Goal: Check status: Check status

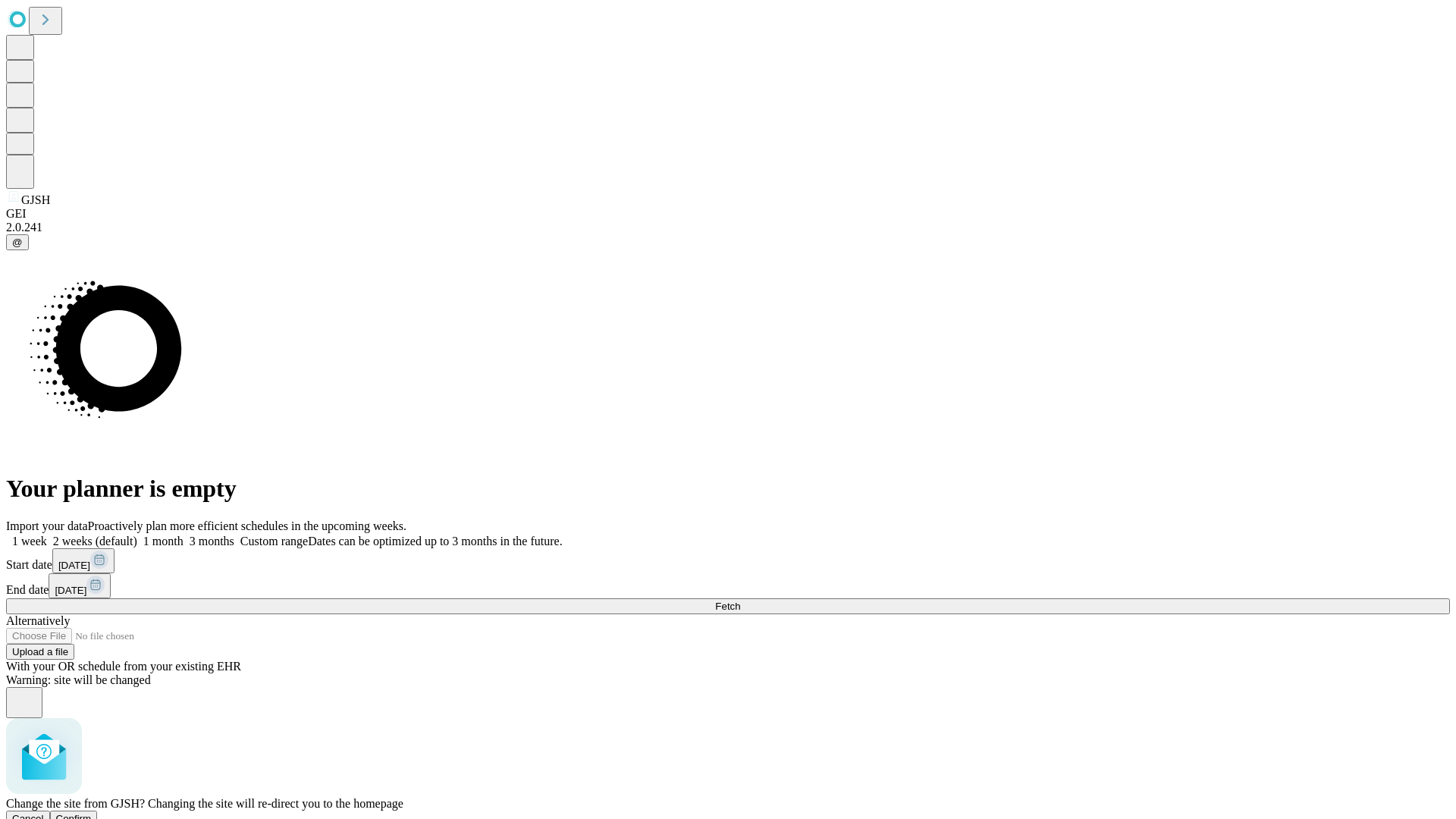
click at [91, 812] on span "Confirm" at bounding box center [74, 818] width 36 height 11
click at [184, 534] on label "1 month" at bounding box center [160, 541] width 47 height 13
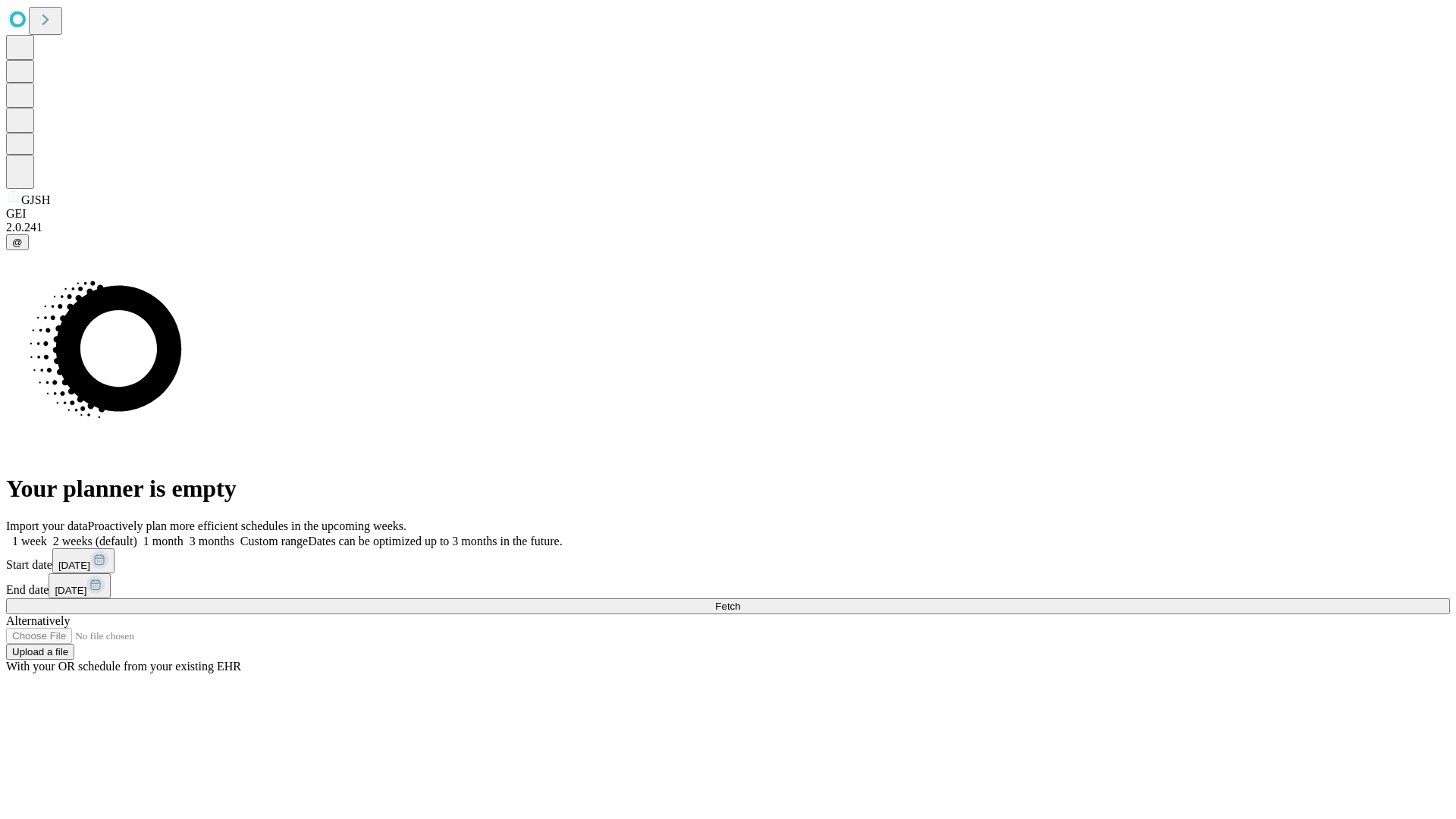
click at [740, 600] on span "Fetch" at bounding box center [727, 606] width 25 height 11
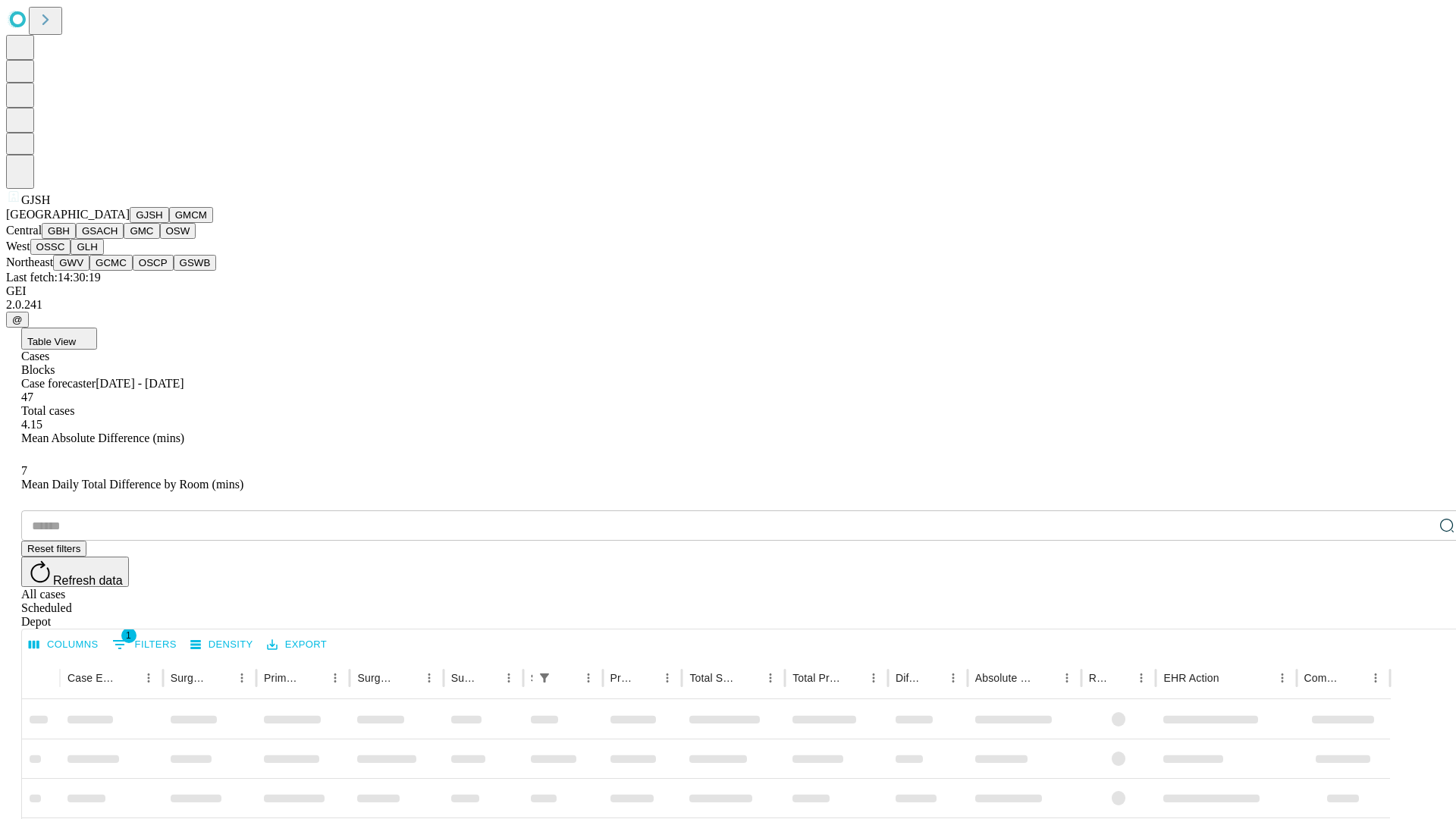
click at [169, 223] on button "GMCM" at bounding box center [191, 215] width 44 height 16
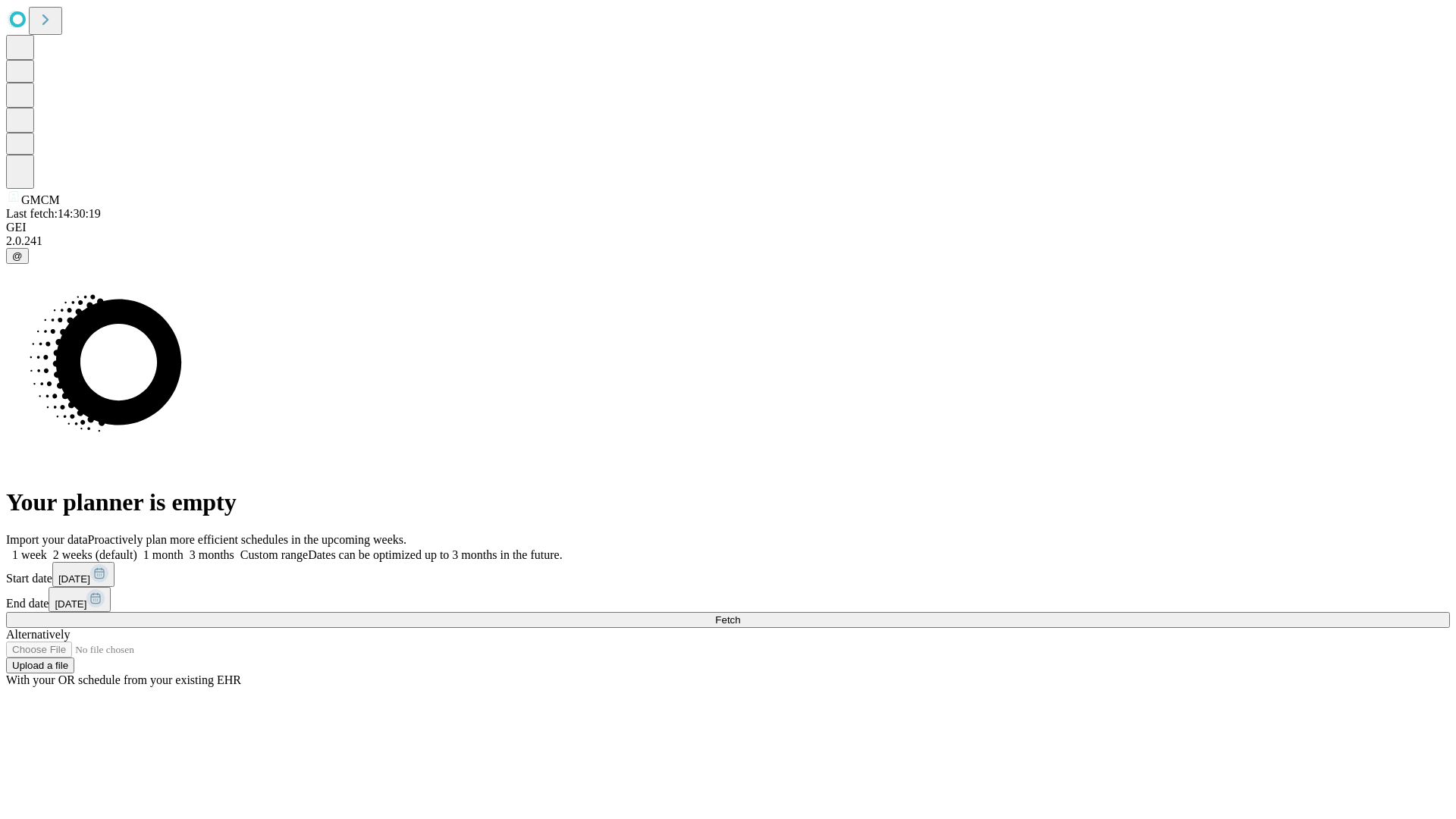
click at [184, 548] on label "1 month" at bounding box center [160, 555] width 47 height 13
click at [740, 614] on span "Fetch" at bounding box center [727, 620] width 25 height 11
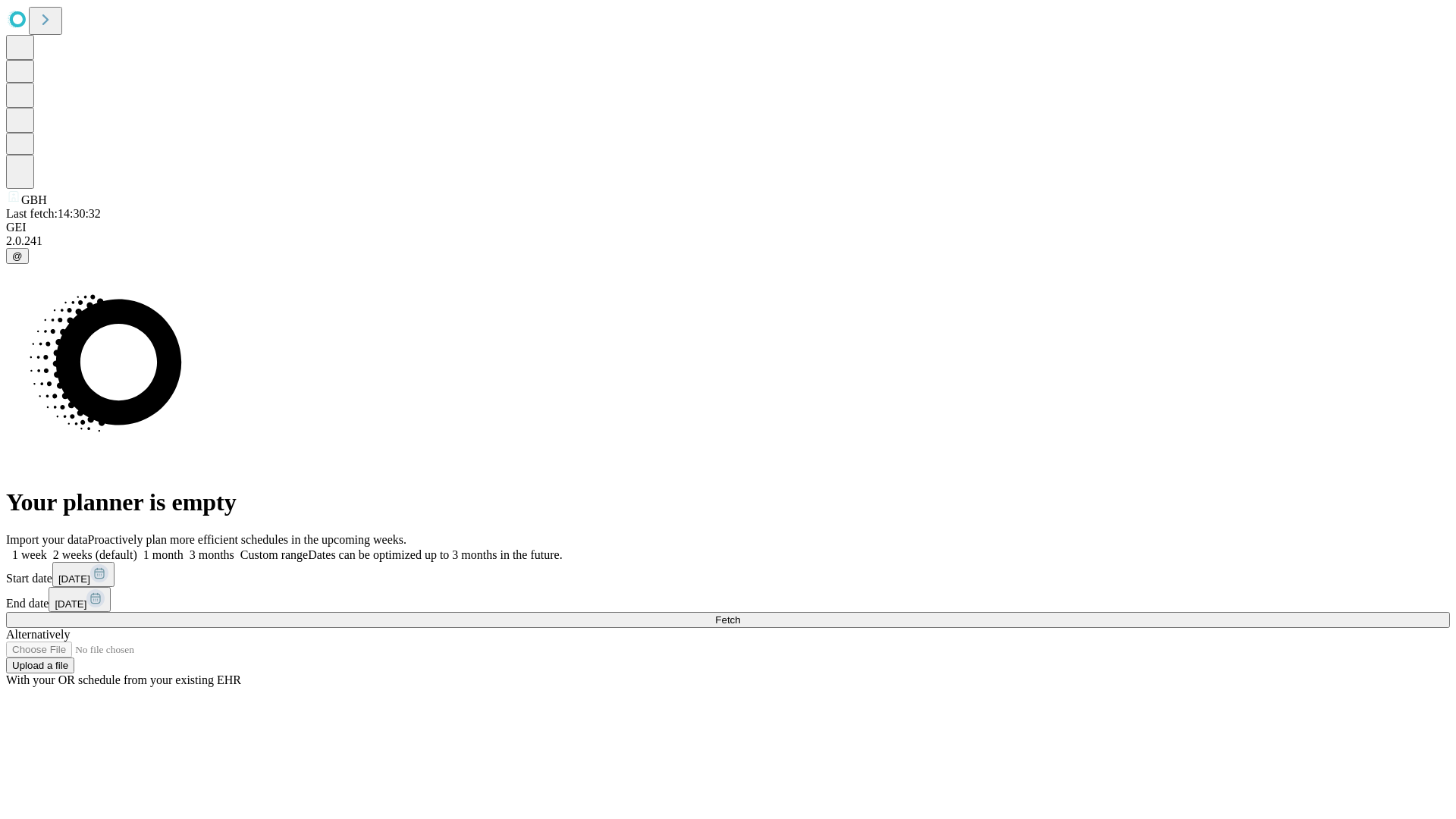
click at [184, 548] on label "1 month" at bounding box center [160, 555] width 47 height 13
click at [740, 614] on span "Fetch" at bounding box center [727, 620] width 25 height 11
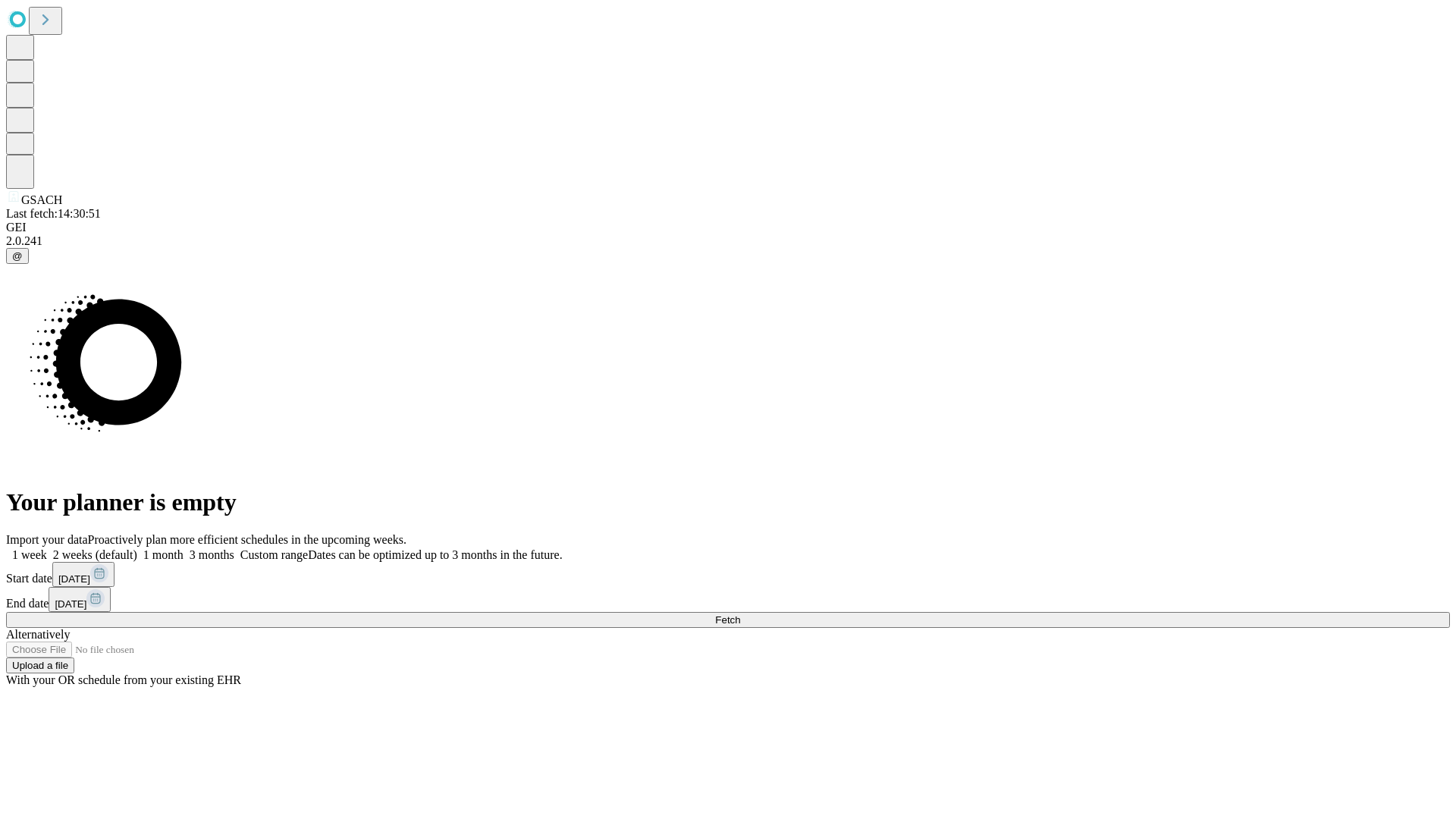
click at [184, 548] on label "1 month" at bounding box center [160, 555] width 47 height 13
click at [740, 614] on span "Fetch" at bounding box center [727, 620] width 25 height 11
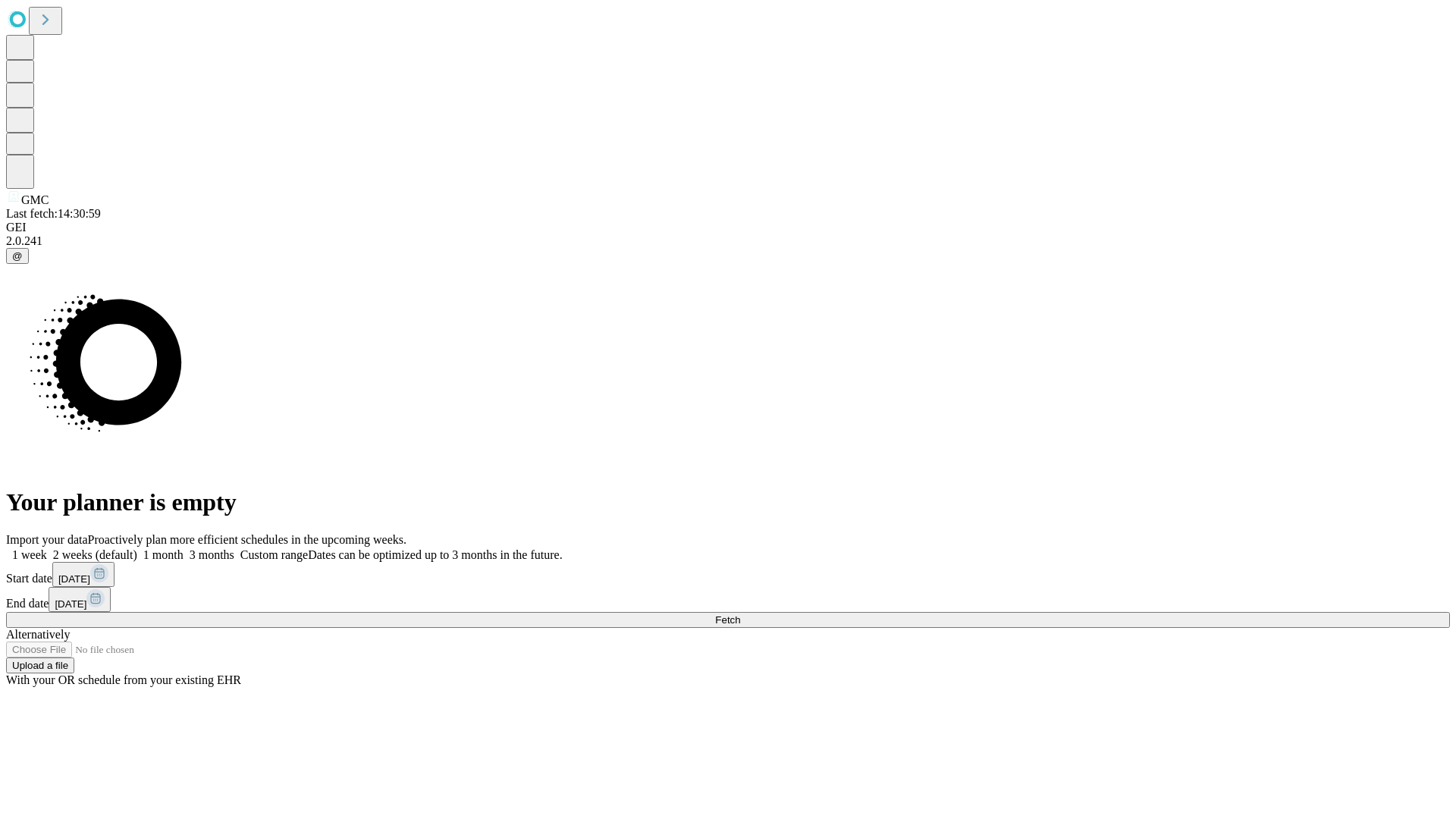
click at [740, 614] on span "Fetch" at bounding box center [727, 620] width 25 height 11
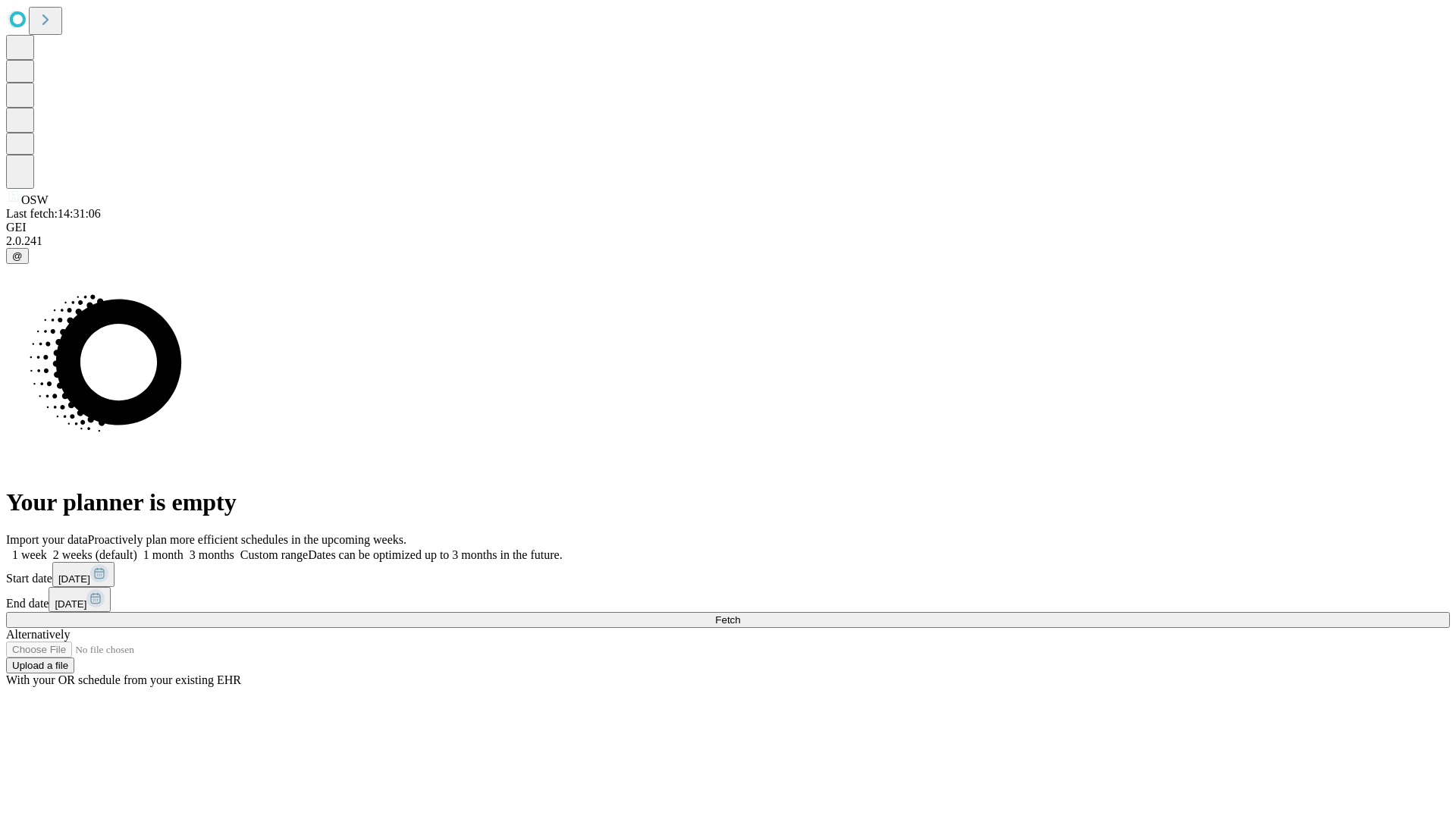
click at [184, 548] on label "1 month" at bounding box center [160, 555] width 47 height 13
click at [740, 614] on span "Fetch" at bounding box center [727, 620] width 25 height 11
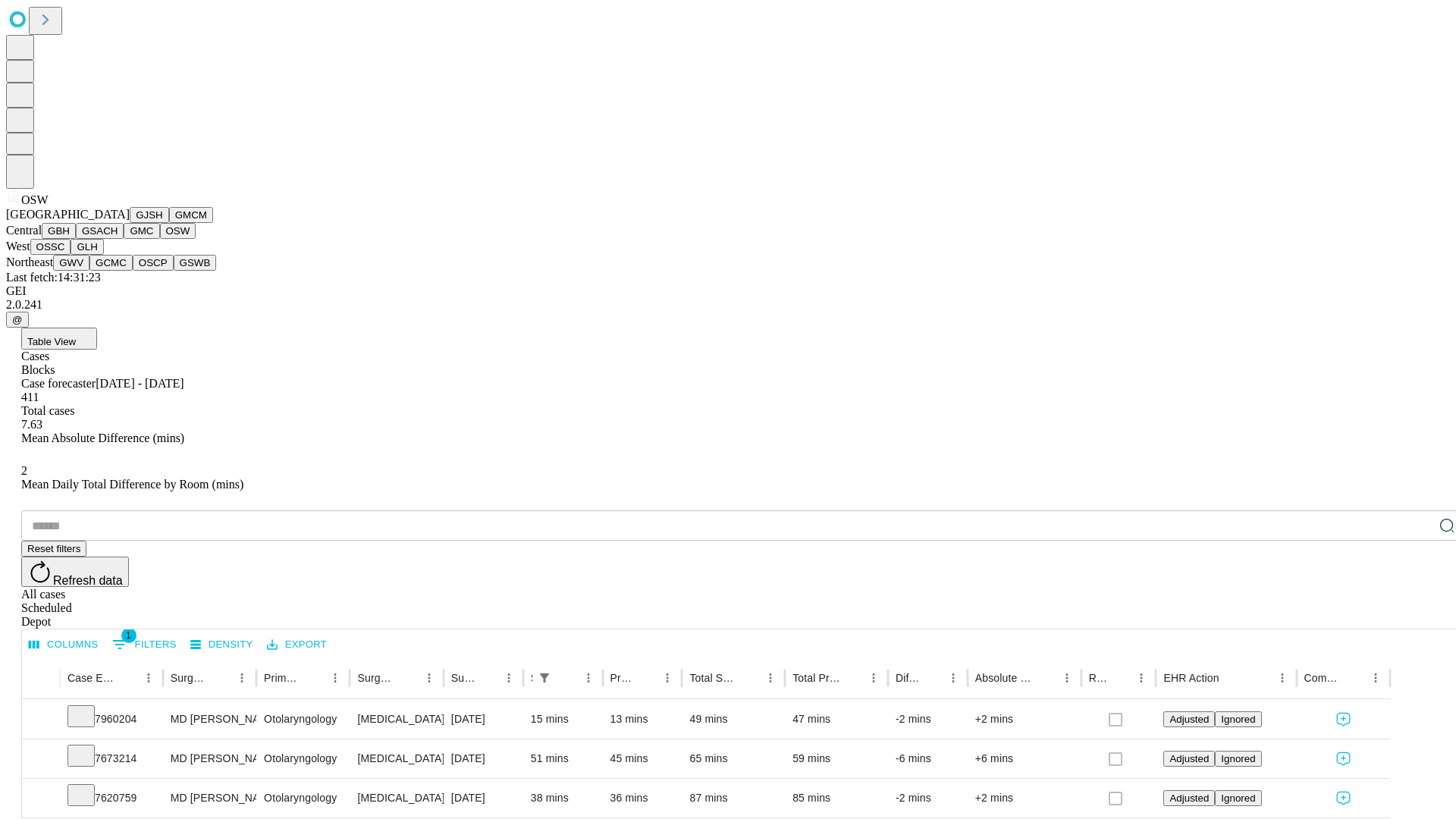
click at [71, 255] on button "OSSC" at bounding box center [51, 247] width 41 height 16
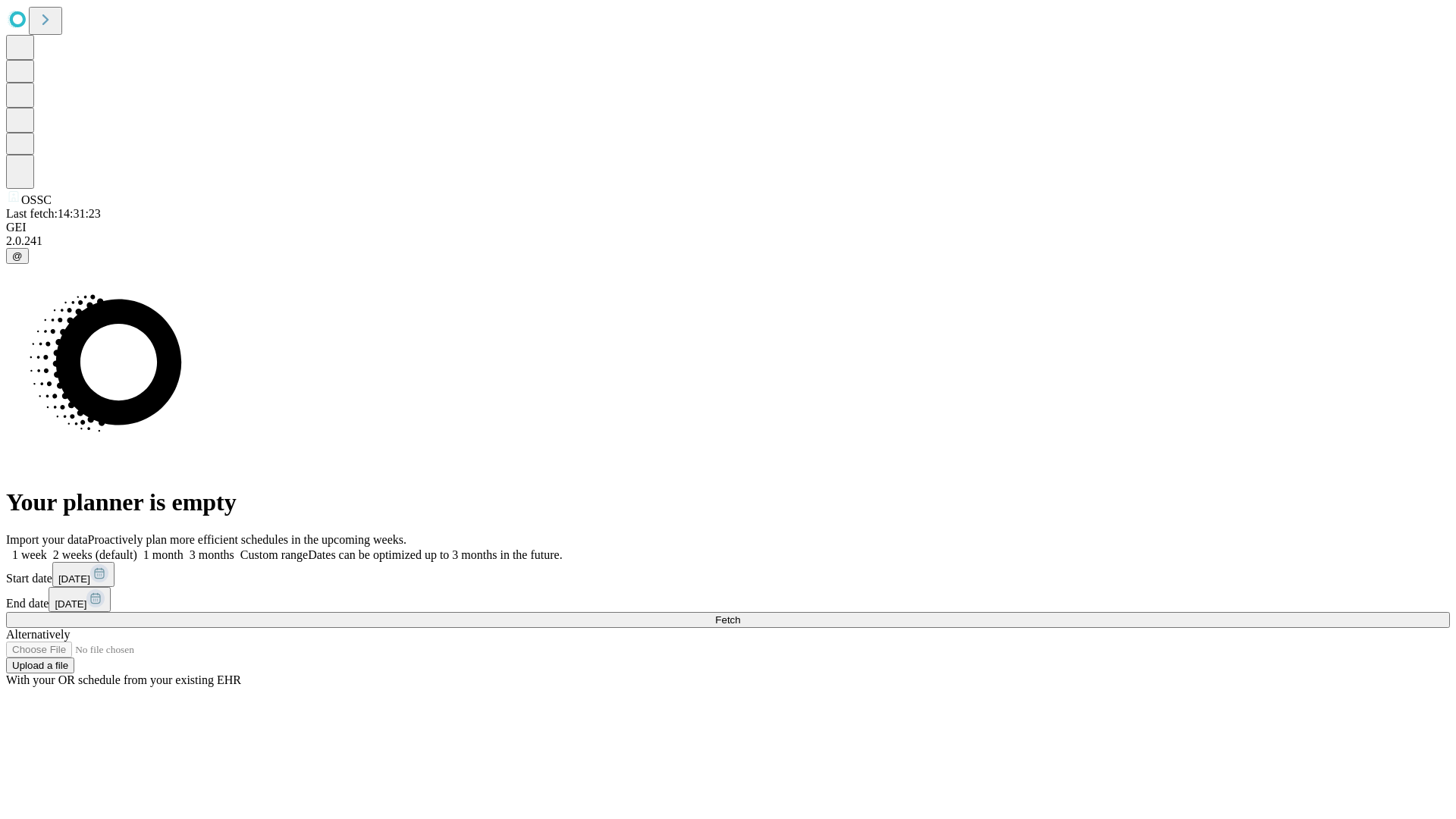
click at [740, 614] on span "Fetch" at bounding box center [727, 620] width 25 height 11
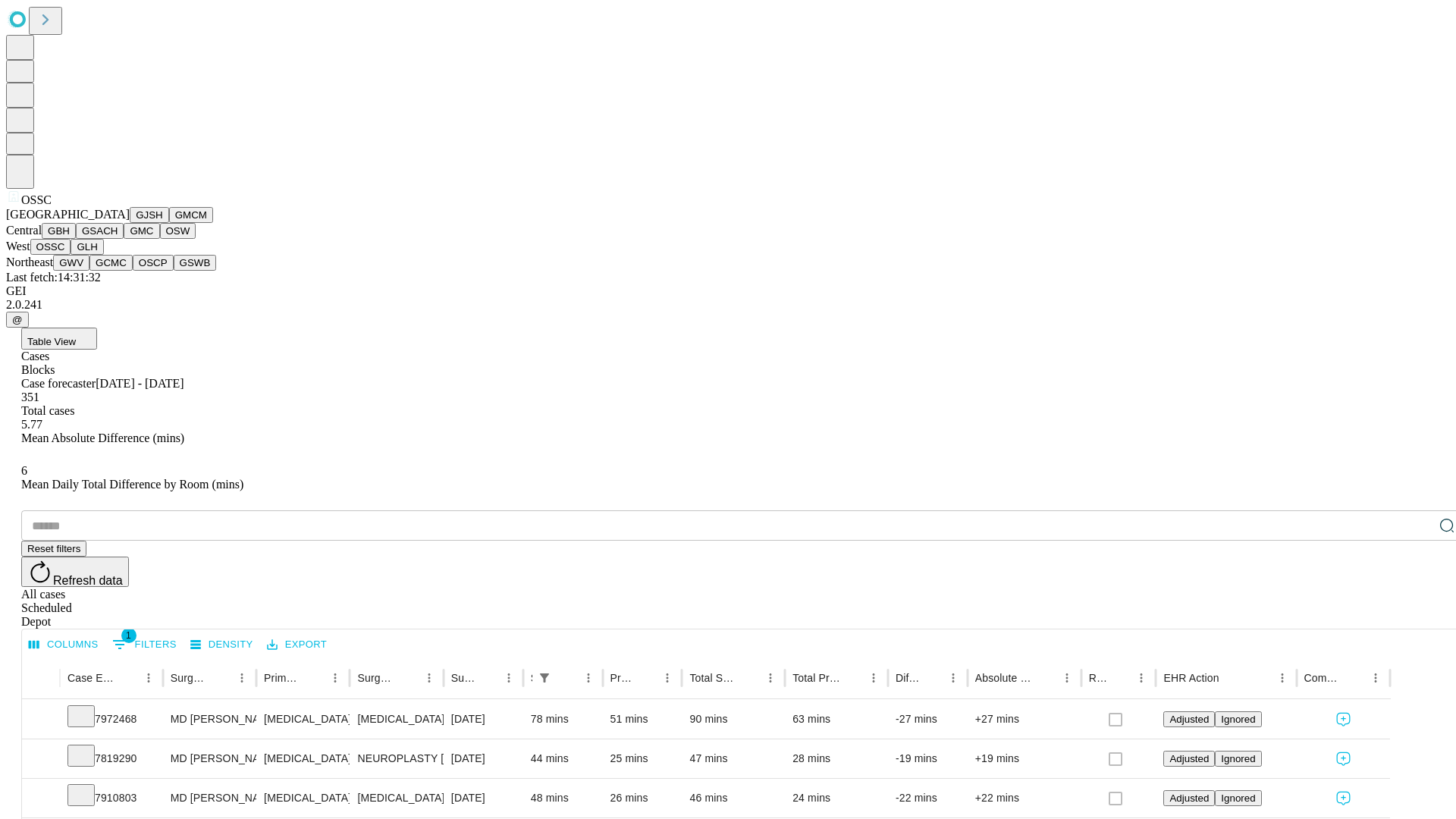
click at [103, 255] on button "GLH" at bounding box center [87, 247] width 33 height 16
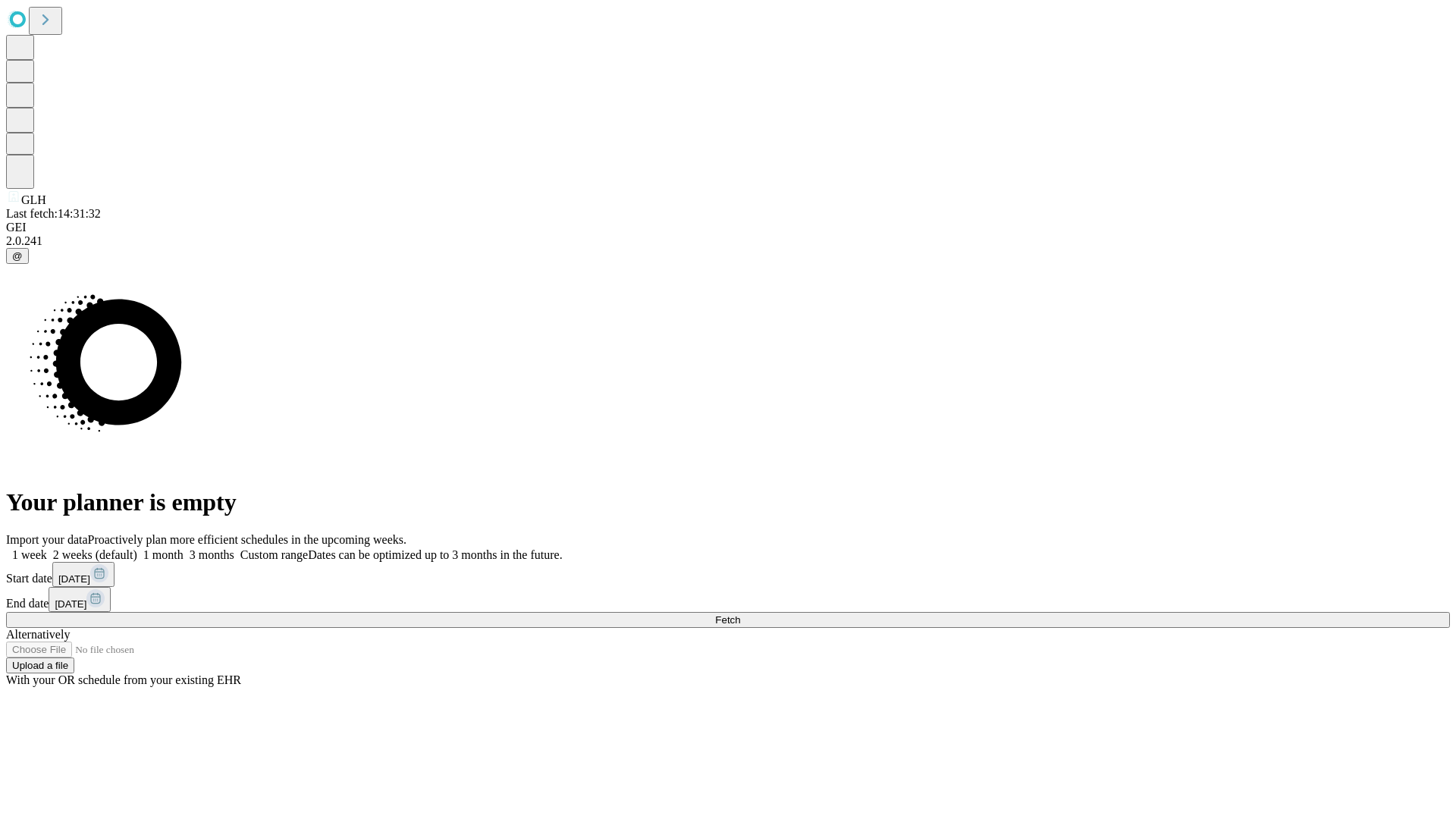
click at [740, 614] on span "Fetch" at bounding box center [727, 620] width 25 height 11
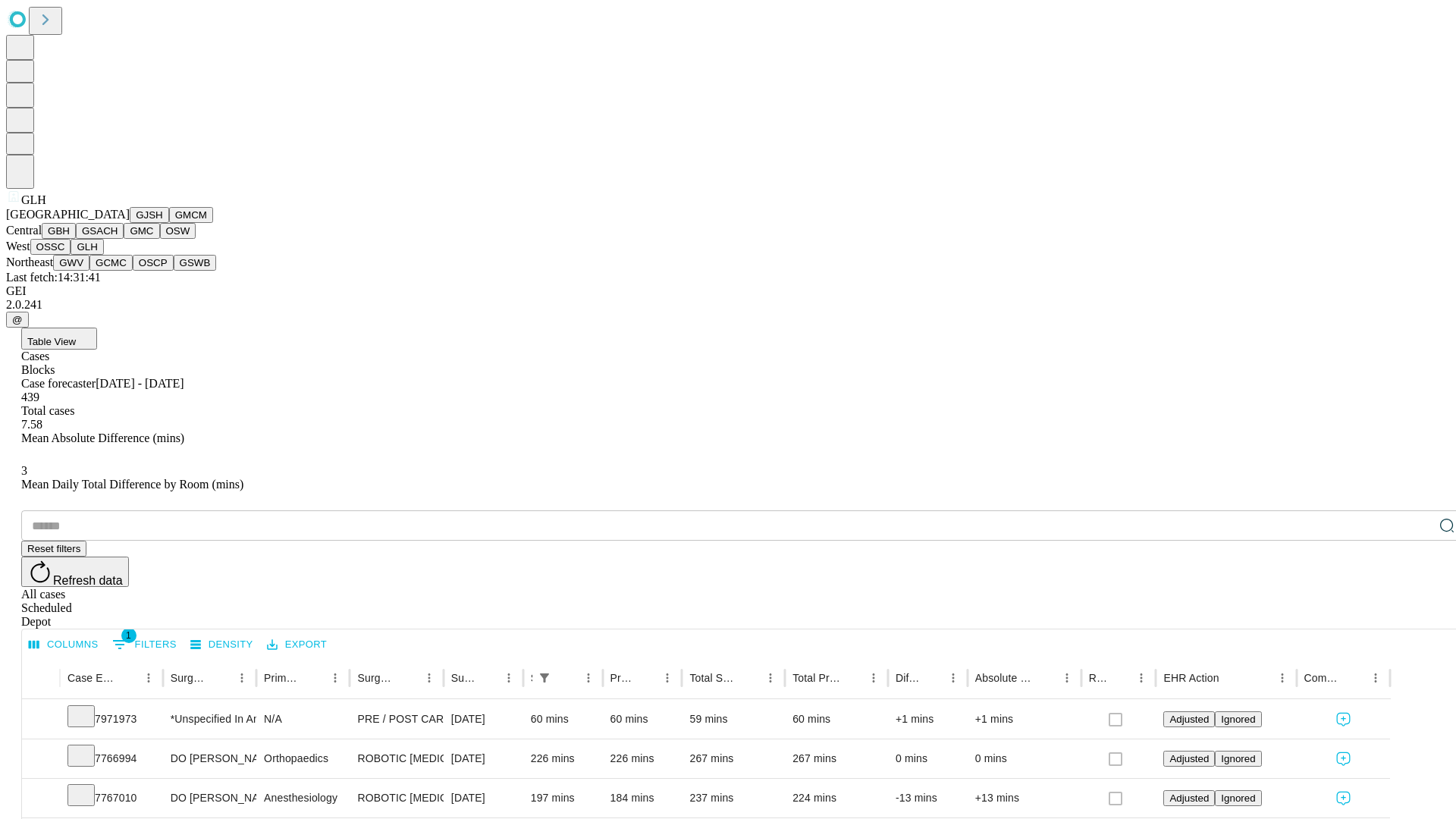
click at [90, 271] on button "GWV" at bounding box center [71, 263] width 37 height 16
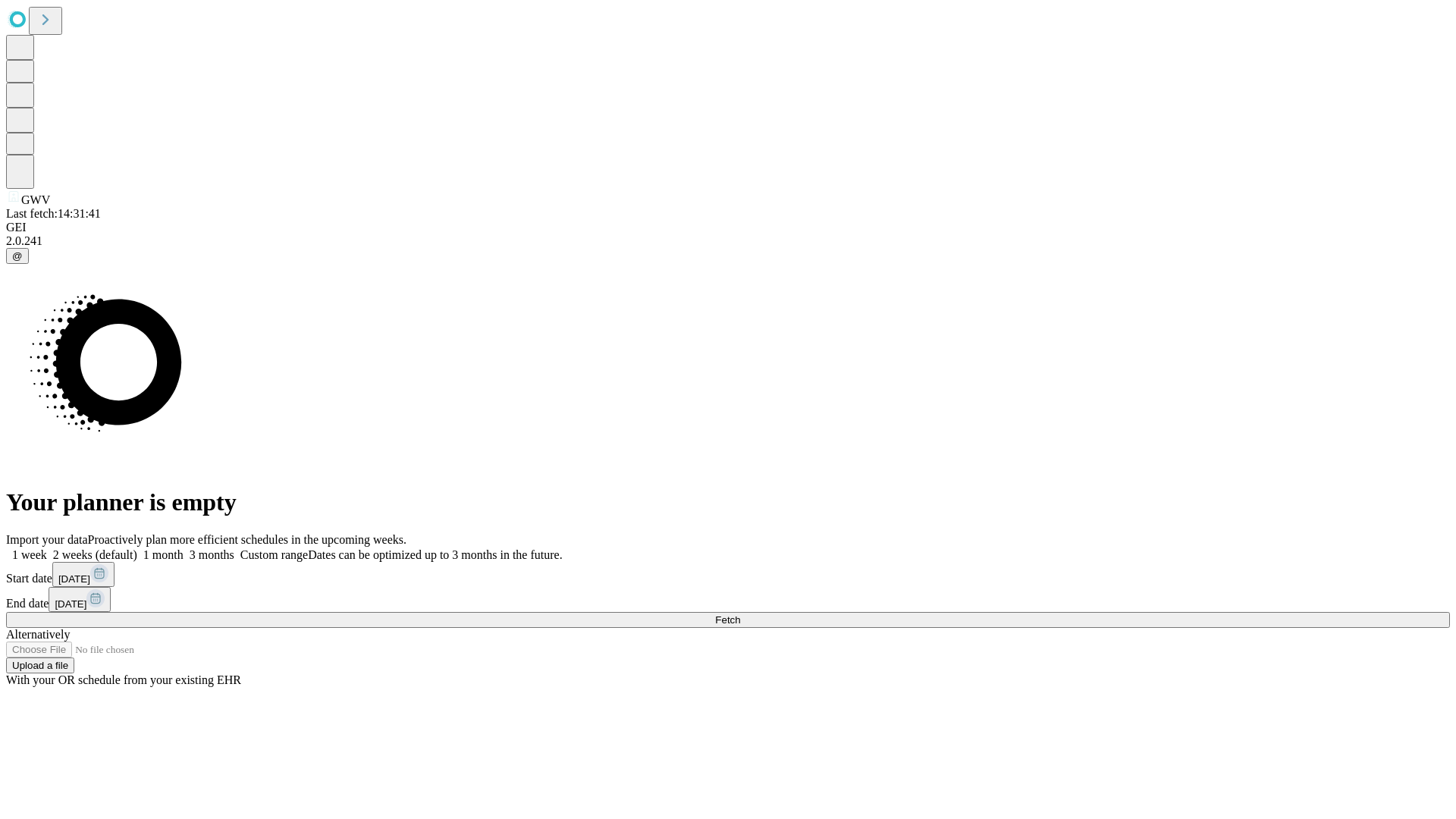
click at [184, 548] on label "1 month" at bounding box center [160, 555] width 47 height 13
click at [740, 614] on span "Fetch" at bounding box center [727, 620] width 25 height 11
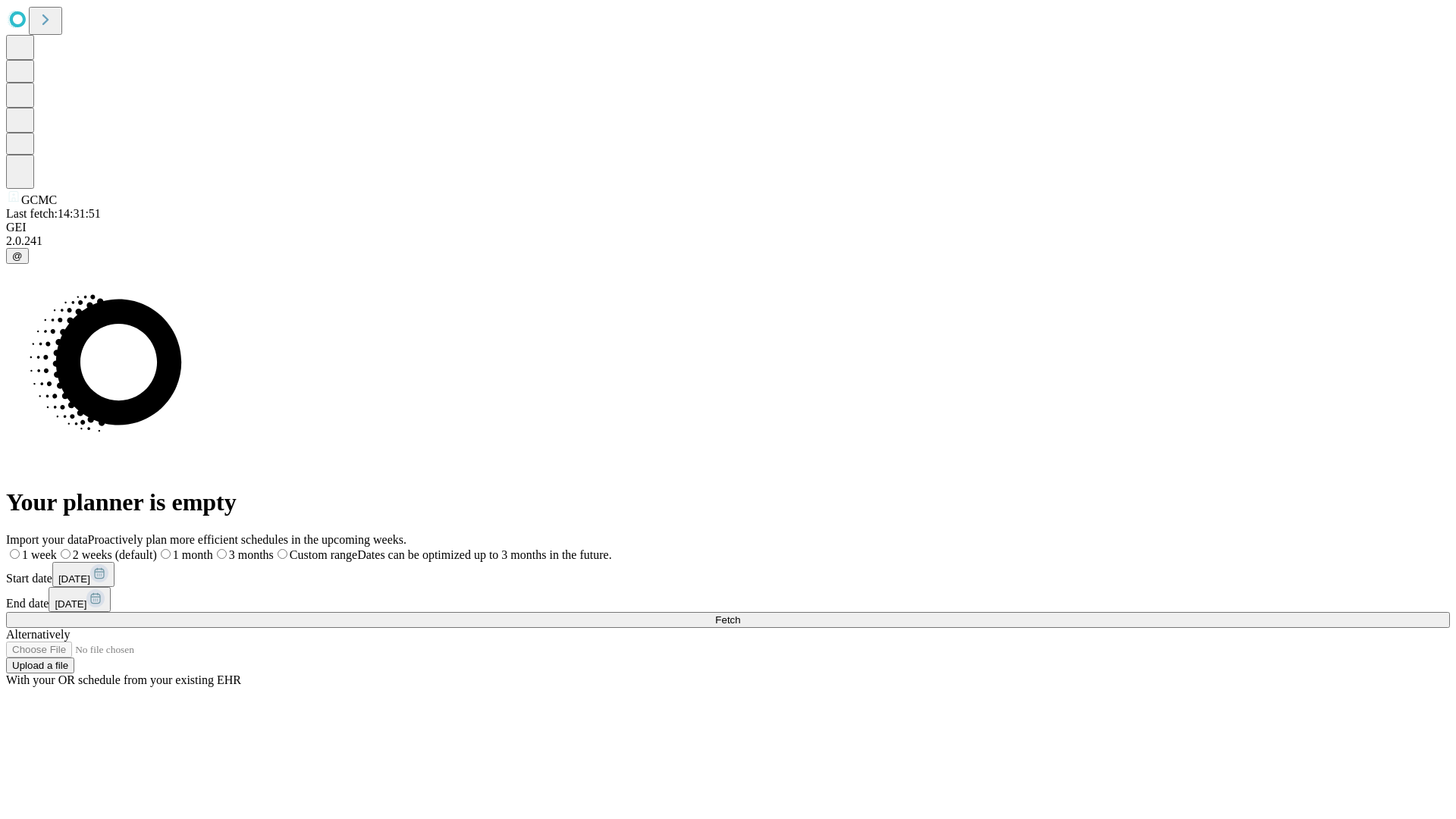
click at [213, 548] on label "1 month" at bounding box center [184, 555] width 56 height 13
click at [740, 614] on span "Fetch" at bounding box center [727, 620] width 25 height 11
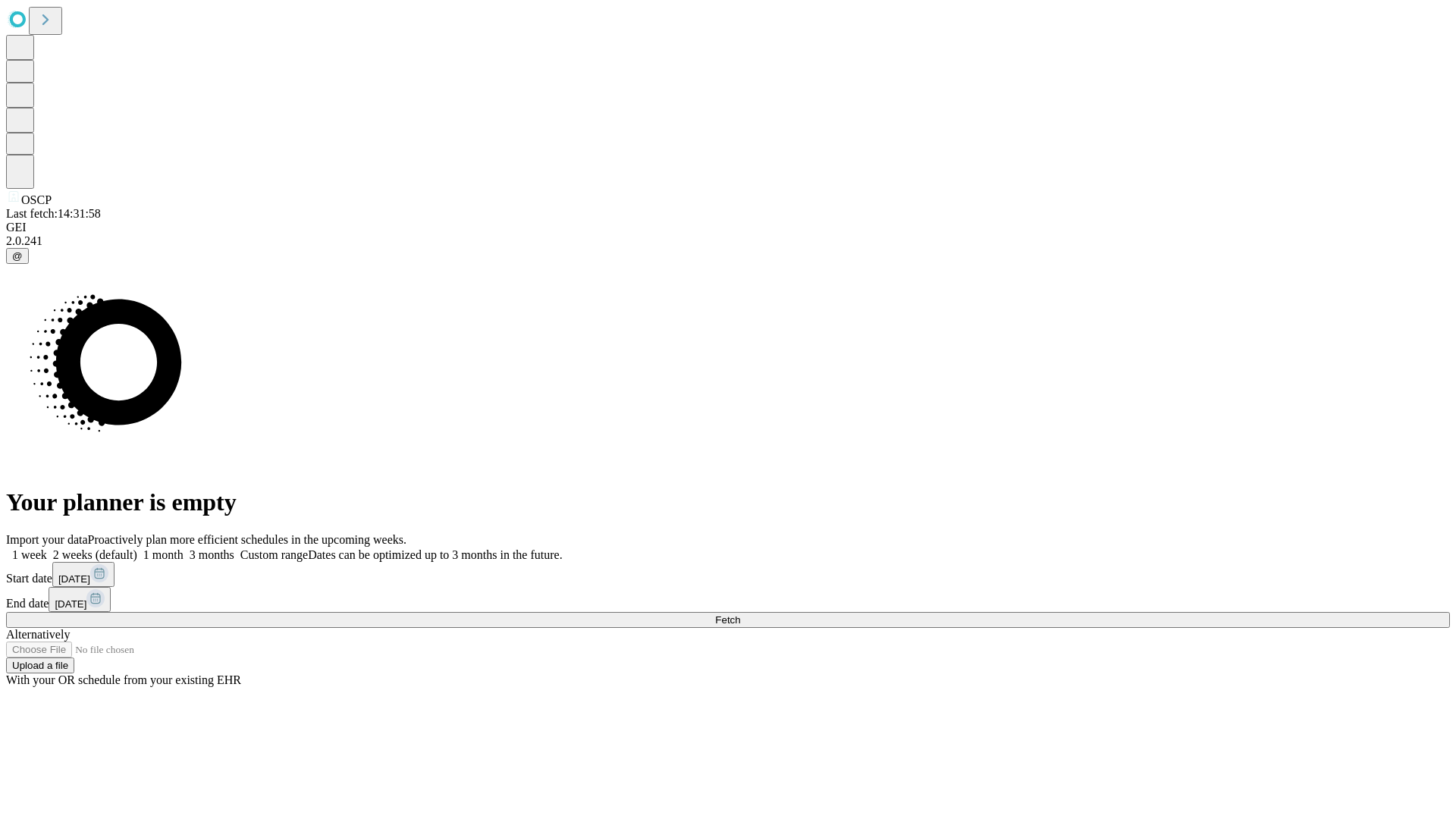
click at [184, 548] on label "1 month" at bounding box center [160, 555] width 47 height 13
click at [740, 614] on span "Fetch" at bounding box center [727, 620] width 25 height 11
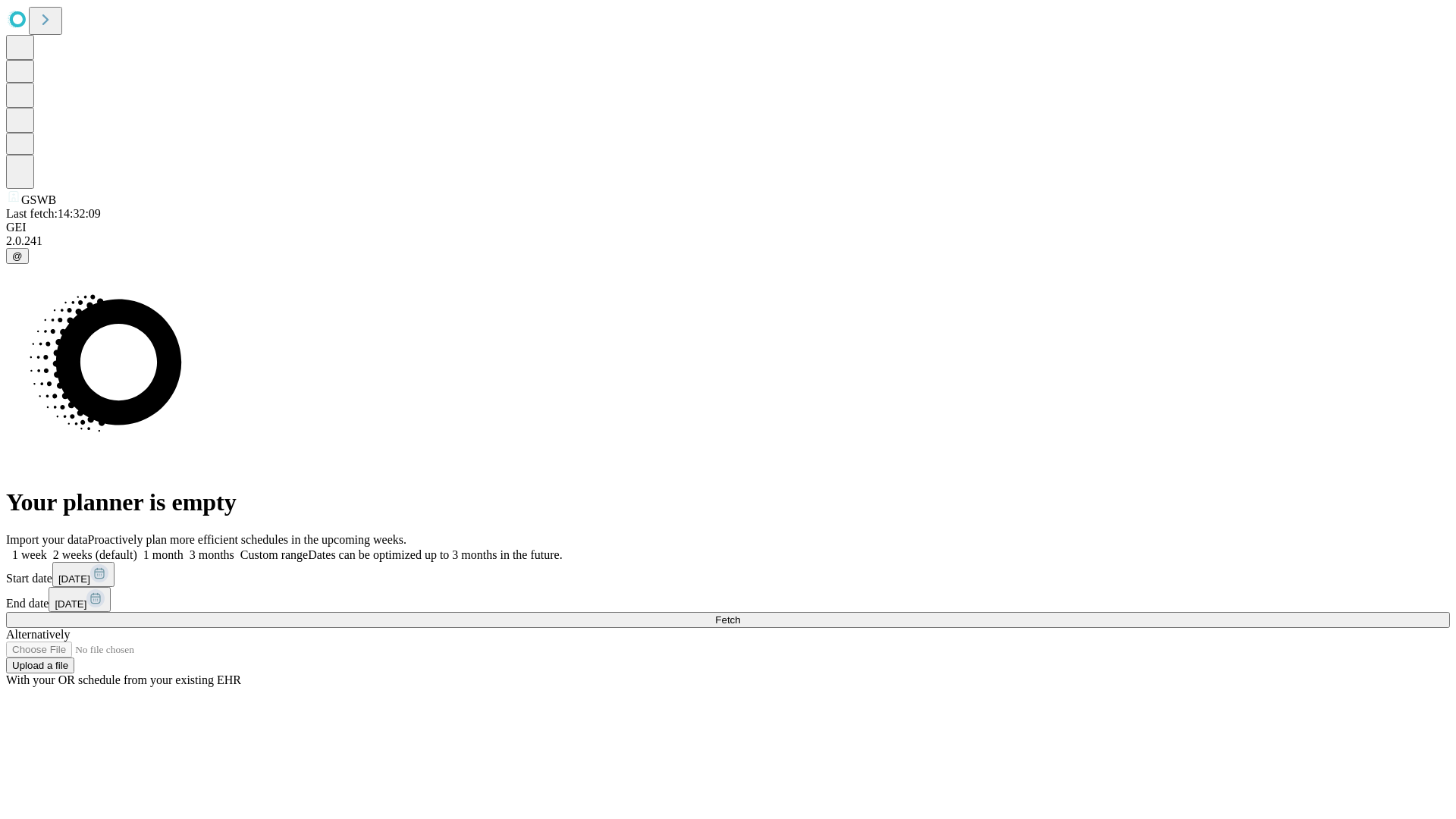
click at [184, 548] on label "1 month" at bounding box center [160, 555] width 47 height 13
click at [740, 614] on span "Fetch" at bounding box center [727, 620] width 25 height 11
